Goal: Task Accomplishment & Management: Complete application form

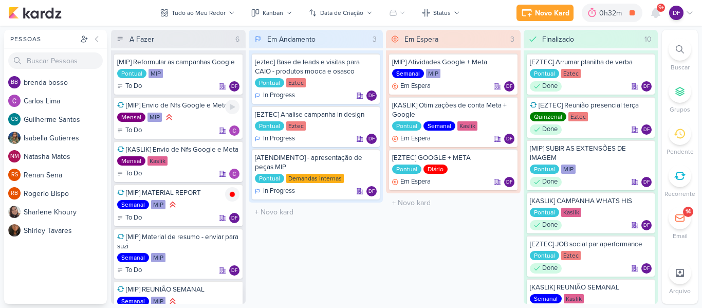
scroll to position [41, 0]
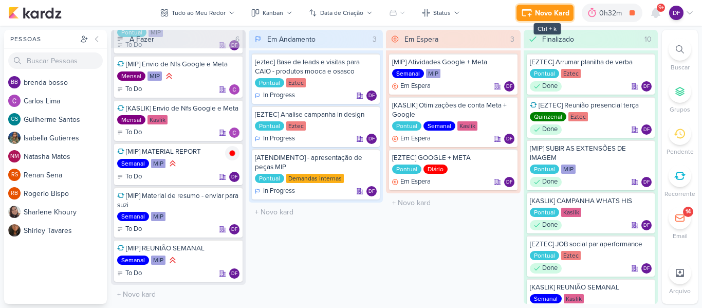
click at [538, 11] on div "Novo Kard" at bounding box center [552, 13] width 34 height 11
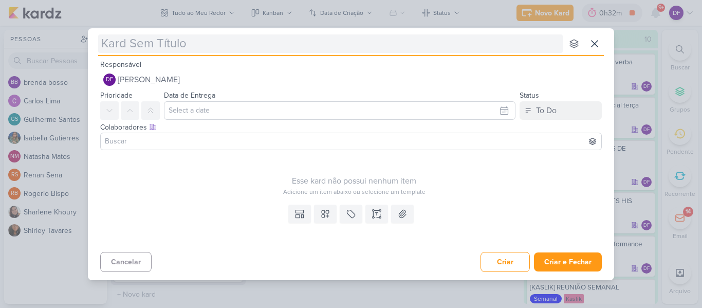
type input "["
type input "[nome d"
type input "[nome do cliente"
type input "[nome do cliente]"
type input "[nome do cliente] chorando as pitangas"
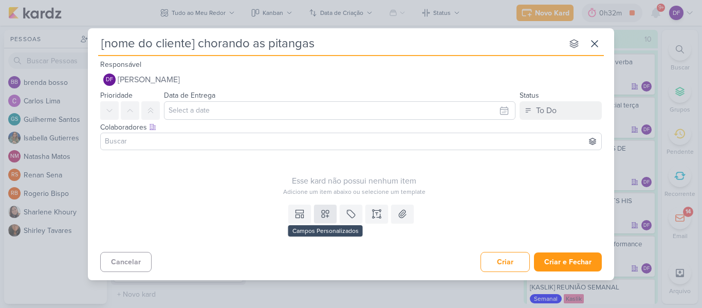
type input "[nome do cliente] chorando as pitangas"
click at [327, 209] on icon at bounding box center [325, 214] width 10 height 10
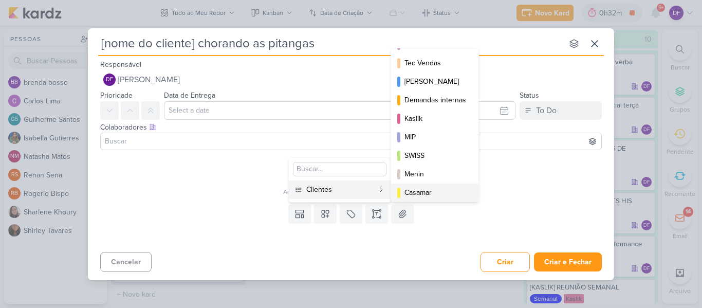
scroll to position [149, 0]
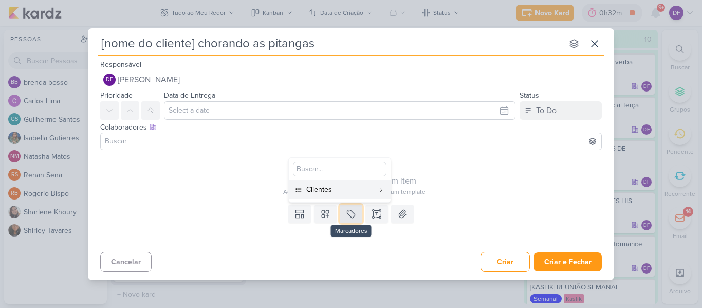
click at [352, 215] on icon at bounding box center [351, 214] width 10 height 10
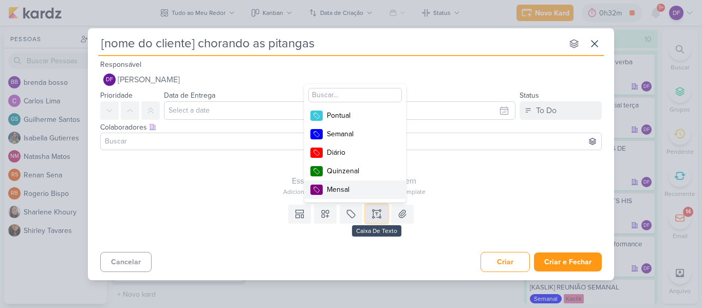
click at [381, 216] on icon at bounding box center [380, 217] width 2 height 2
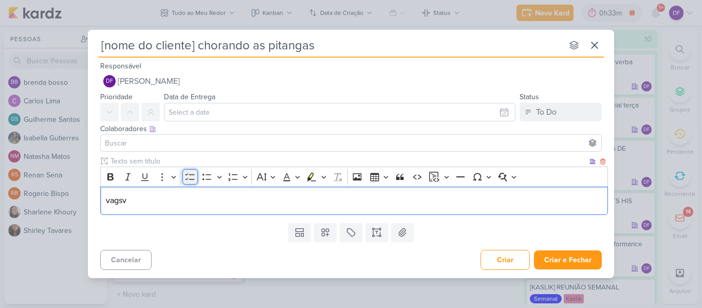
click at [194, 176] on icon "Editor toolbar" at bounding box center [190, 177] width 10 height 10
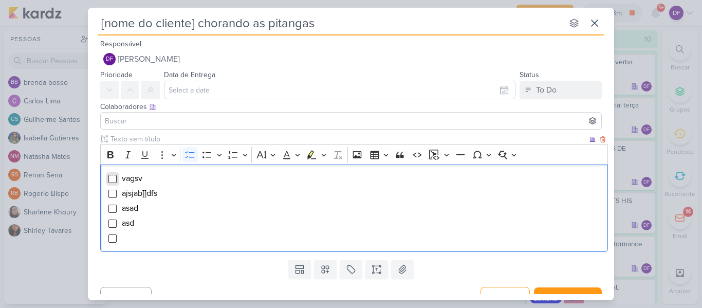
click at [112, 178] on input "Editor editing area: main" at bounding box center [112, 179] width 8 height 8
click at [110, 193] on input "Editor editing area: main" at bounding box center [112, 194] width 8 height 8
click at [110, 212] on input "Editor editing area: main" at bounding box center [112, 209] width 8 height 8
click at [110, 225] on input "Editor editing area: main" at bounding box center [112, 223] width 8 height 8
click at [111, 237] on input "Editor editing area: main" at bounding box center [112, 238] width 8 height 8
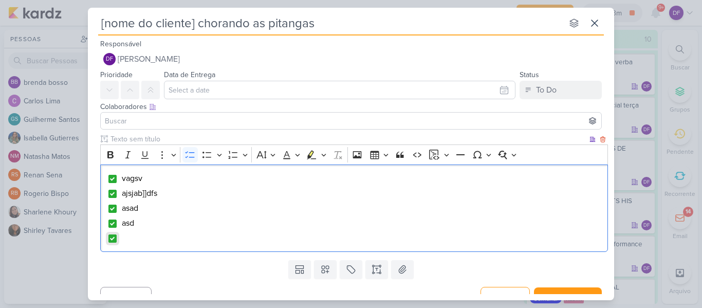
click at [114, 243] on input "Editor editing area: main" at bounding box center [112, 238] width 8 height 8
click at [112, 225] on input "Editor editing area: main" at bounding box center [112, 223] width 8 height 8
click at [108, 206] on input "Editor editing area: main" at bounding box center [112, 209] width 8 height 8
click at [115, 183] on input "Editor editing area: main" at bounding box center [112, 179] width 8 height 8
click at [113, 191] on input "Editor editing area: main" at bounding box center [112, 194] width 8 height 8
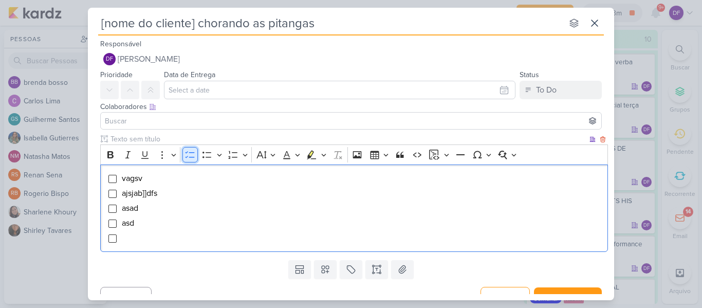
click at [189, 156] on icon "Editor toolbar" at bounding box center [190, 155] width 10 height 10
drag, startPoint x: 182, startPoint y: 229, endPoint x: 68, endPoint y: 153, distance: 137.3
click at [68, 153] on div "[nome do cliente] chorando as pitangas nenhum grupo disponível esc Responsável …" at bounding box center [351, 154] width 702 height 308
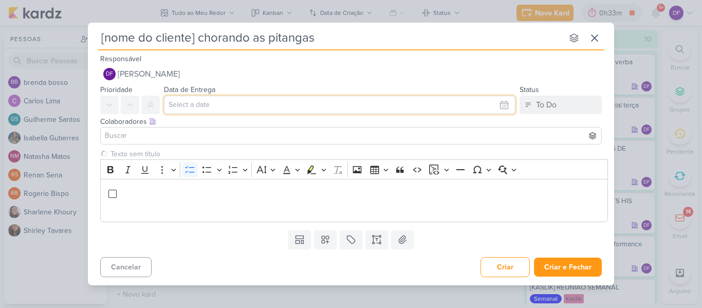
click at [207, 101] on input "text" at bounding box center [340, 105] width 352 height 19
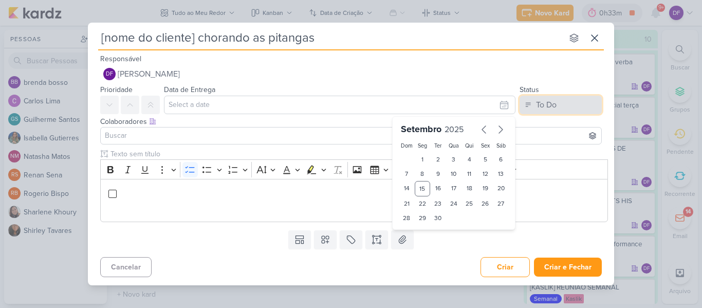
click at [559, 105] on button "To Do" at bounding box center [561, 105] width 82 height 19
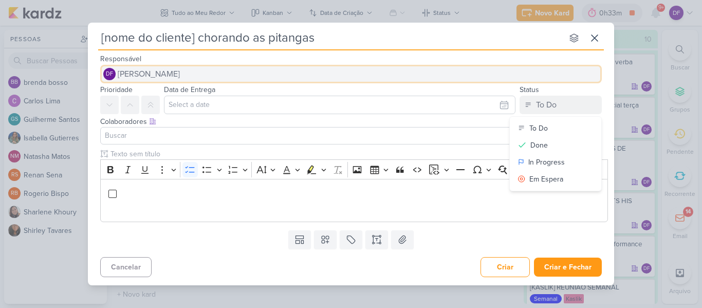
click at [549, 67] on button "DF [PERSON_NAME]" at bounding box center [351, 74] width 502 height 19
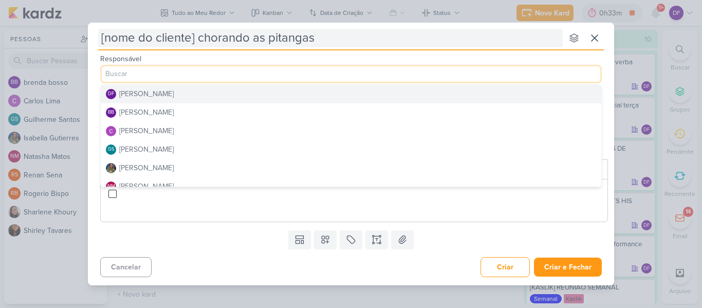
click at [408, 40] on input "[nome do cliente] chorando as pitangas" at bounding box center [330, 38] width 465 height 19
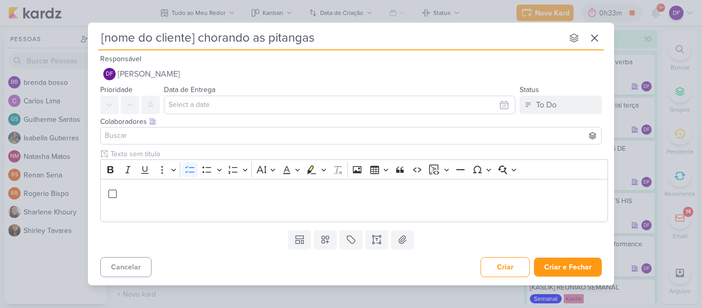
click at [134, 140] on input at bounding box center [351, 136] width 496 height 12
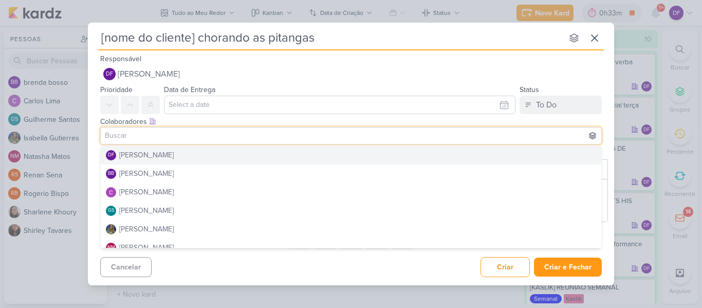
click at [423, 60] on div "Responsável DF [PERSON_NAME] DF [PERSON_NAME] bb [PERSON_NAME] [PERSON_NAME] GS…" at bounding box center [351, 67] width 526 height 31
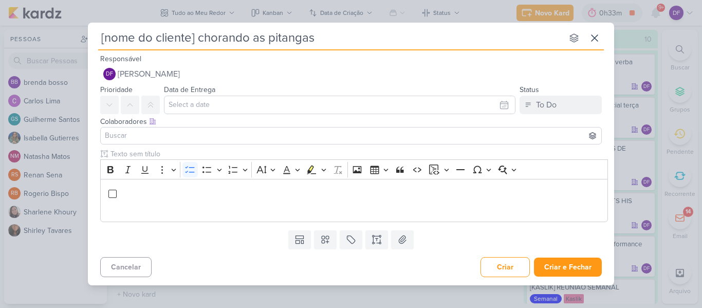
scroll to position [41, 0]
click at [515, 264] on button "Criar" at bounding box center [505, 267] width 49 height 20
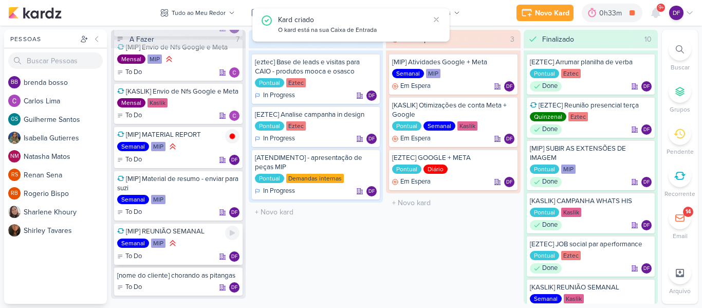
scroll to position [72, 0]
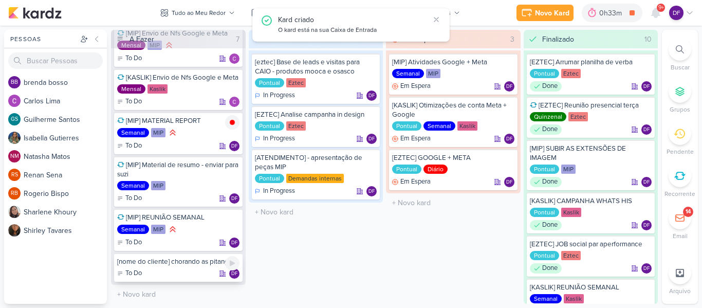
click at [194, 260] on div "[nome do cliente] chorando as pitangas" at bounding box center [178, 261] width 122 height 9
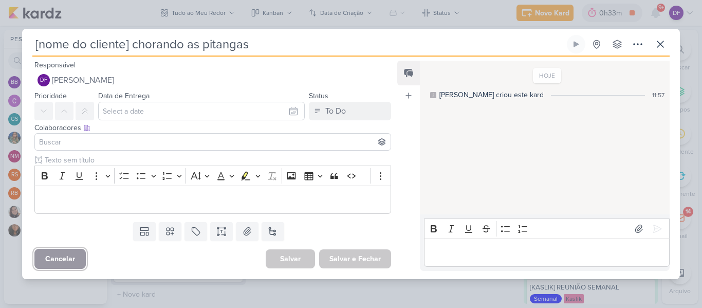
click at [71, 257] on button "Cancelar" at bounding box center [59, 259] width 51 height 20
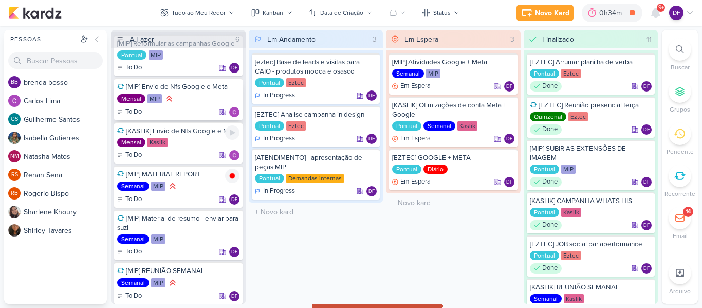
scroll to position [0, 0]
